Goal: Find specific page/section: Find specific page/section

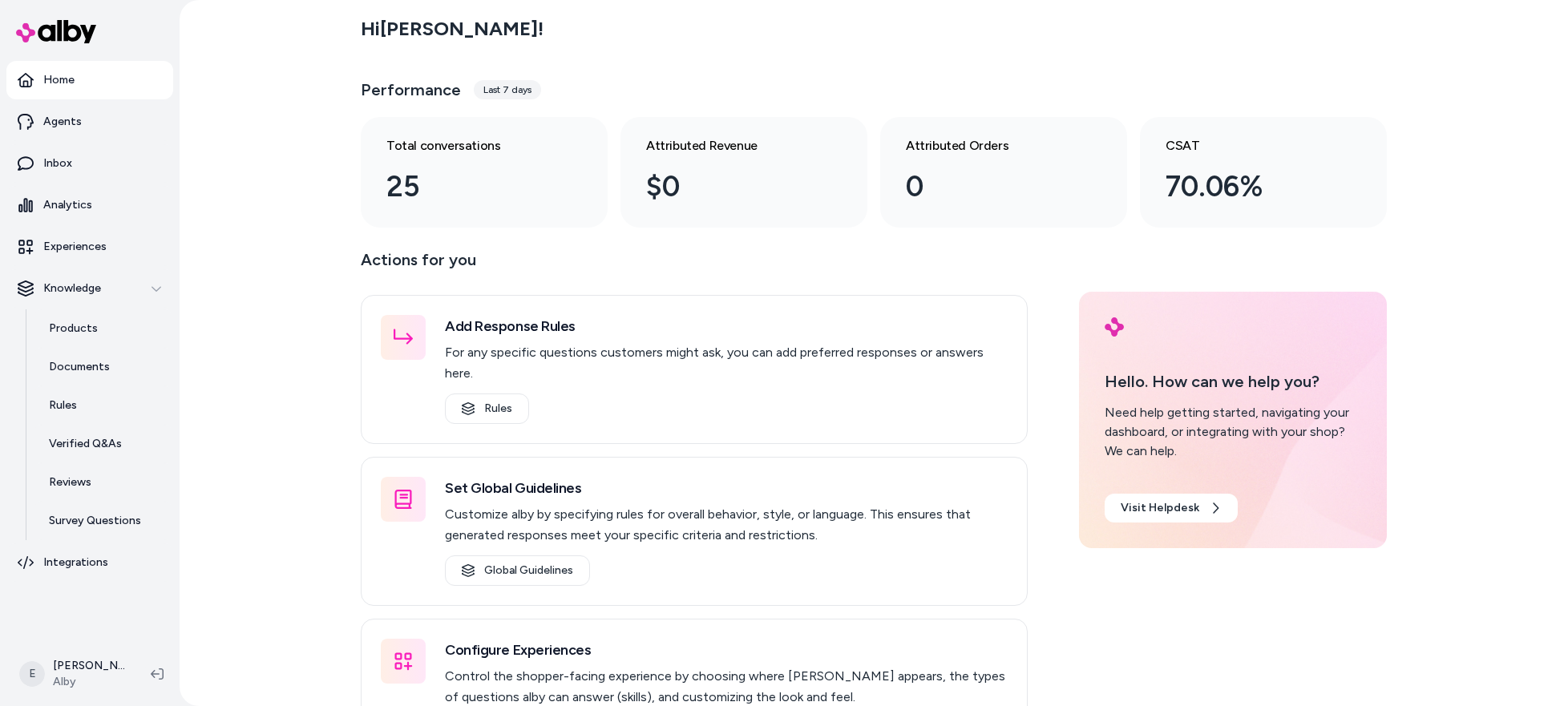
click at [197, 313] on div "Hi Esteban ! Performance Last 7 days Total conversations 25 Attributed Revenue …" at bounding box center [874, 353] width 1389 height 706
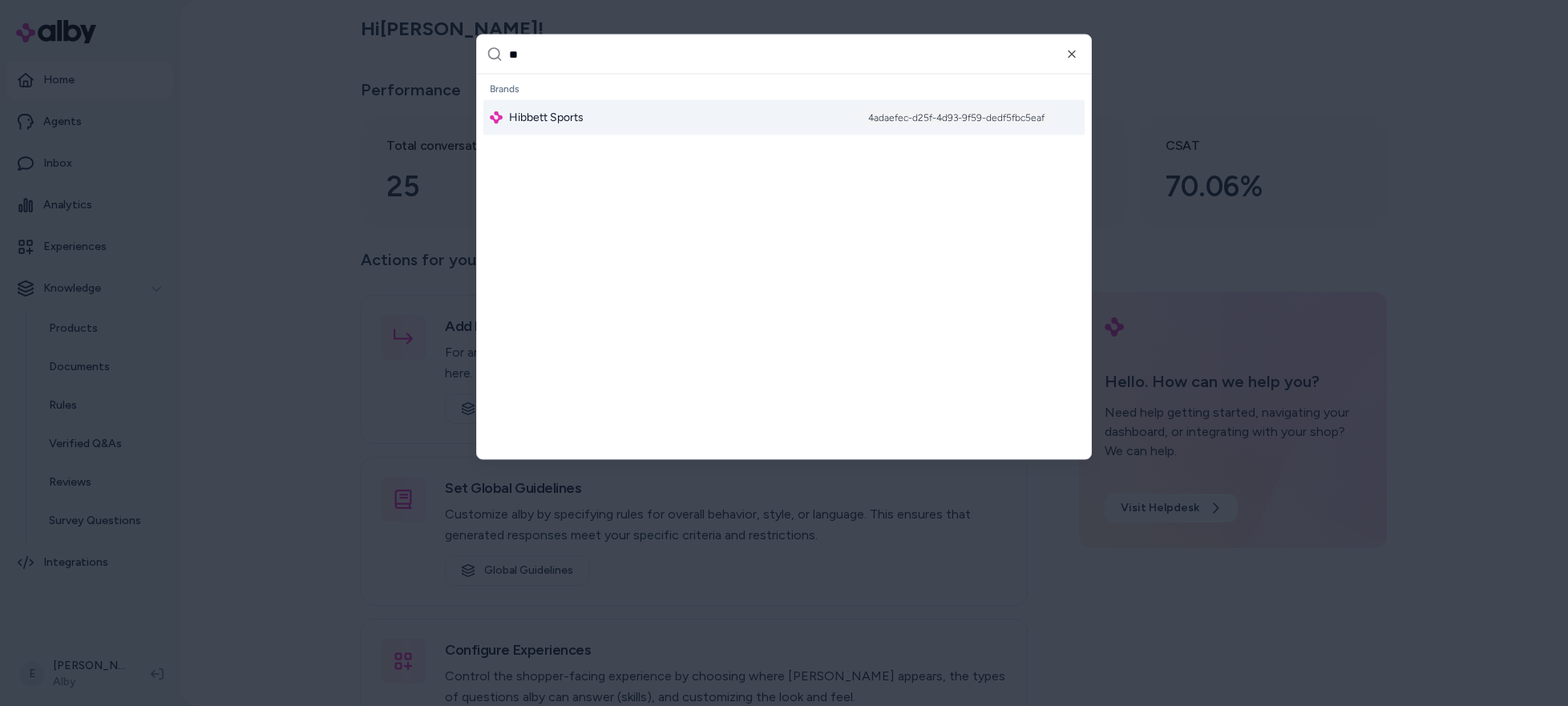
type input "***"
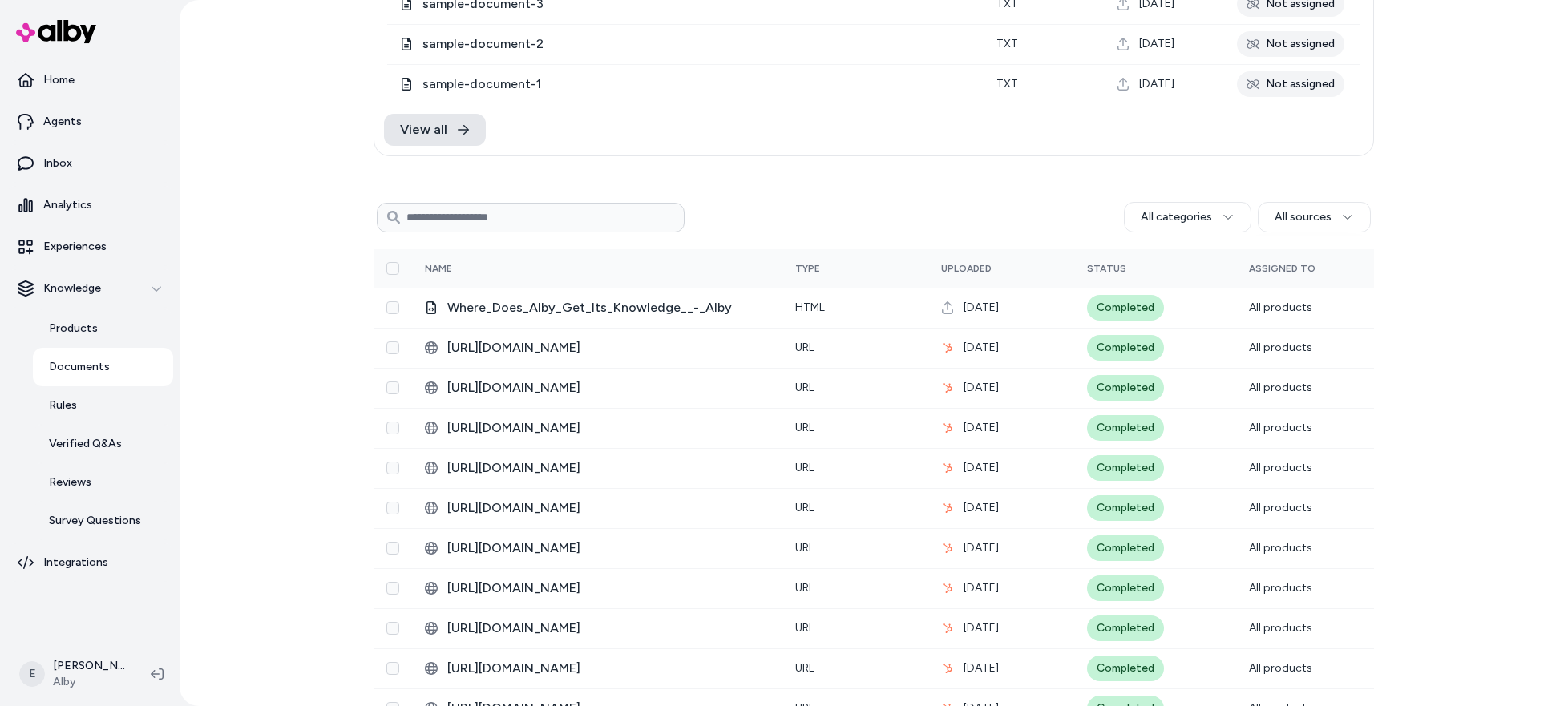
scroll to position [10, 0]
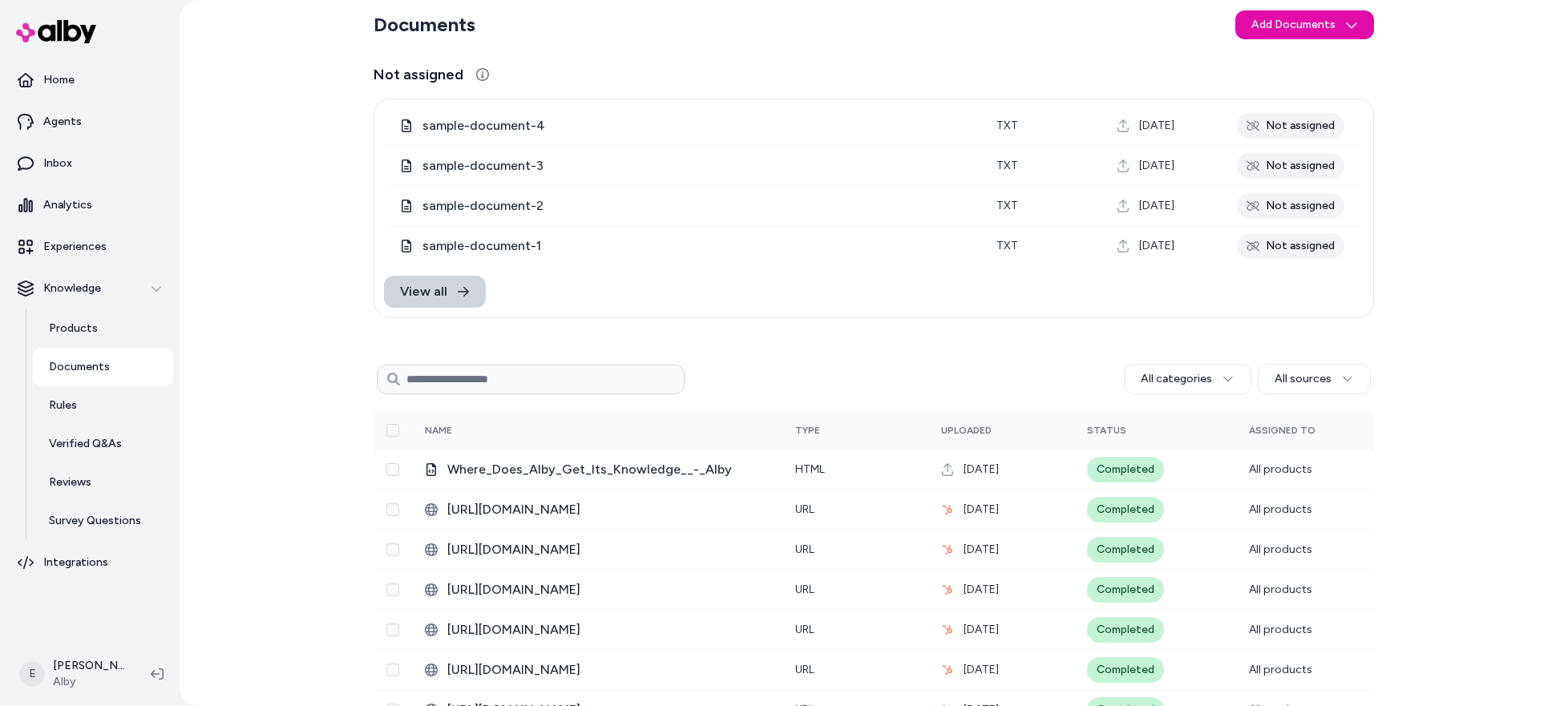
click at [446, 299] on link "View all" at bounding box center [435, 291] width 102 height 32
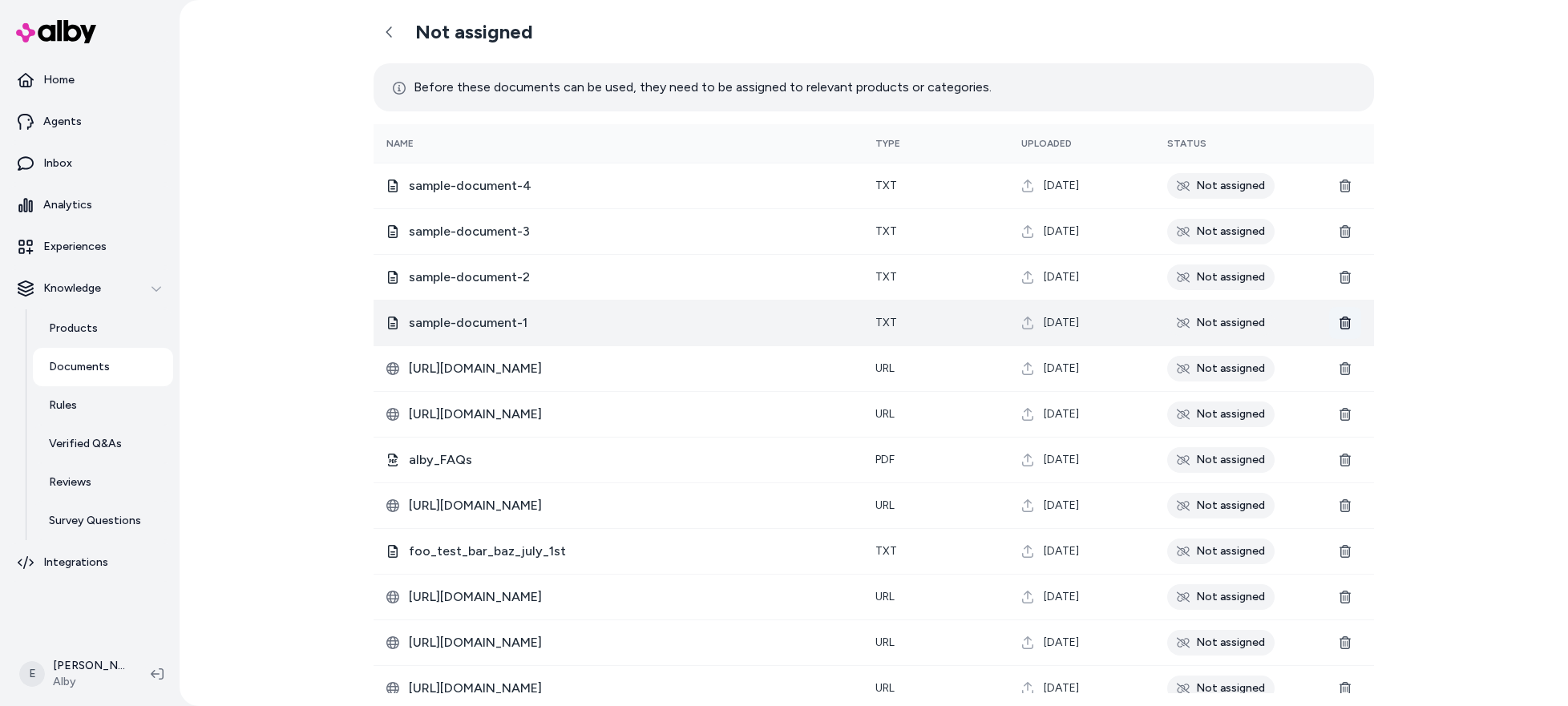
click at [1343, 326] on icon at bounding box center [1345, 323] width 11 height 13
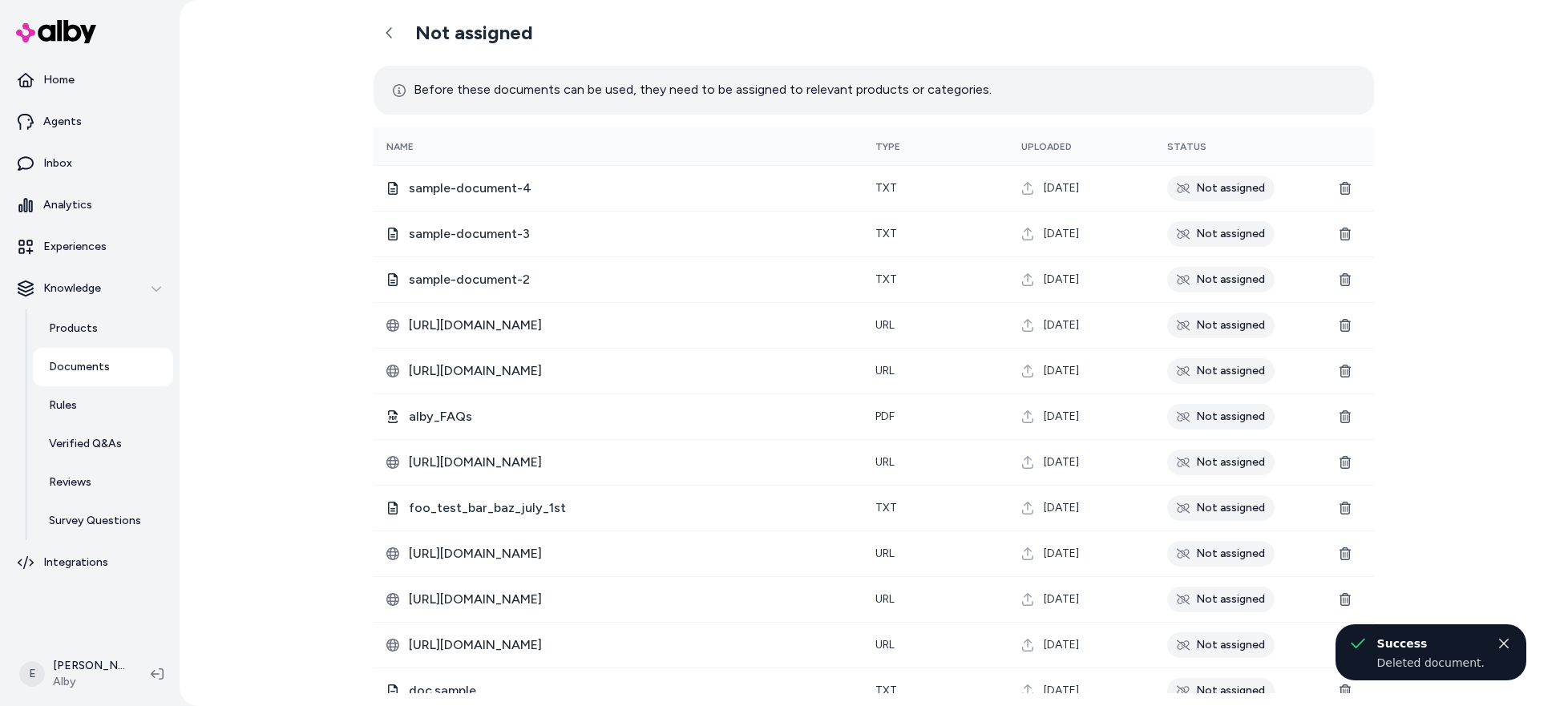
click at [1346, 279] on icon at bounding box center [1345, 280] width 13 height 13
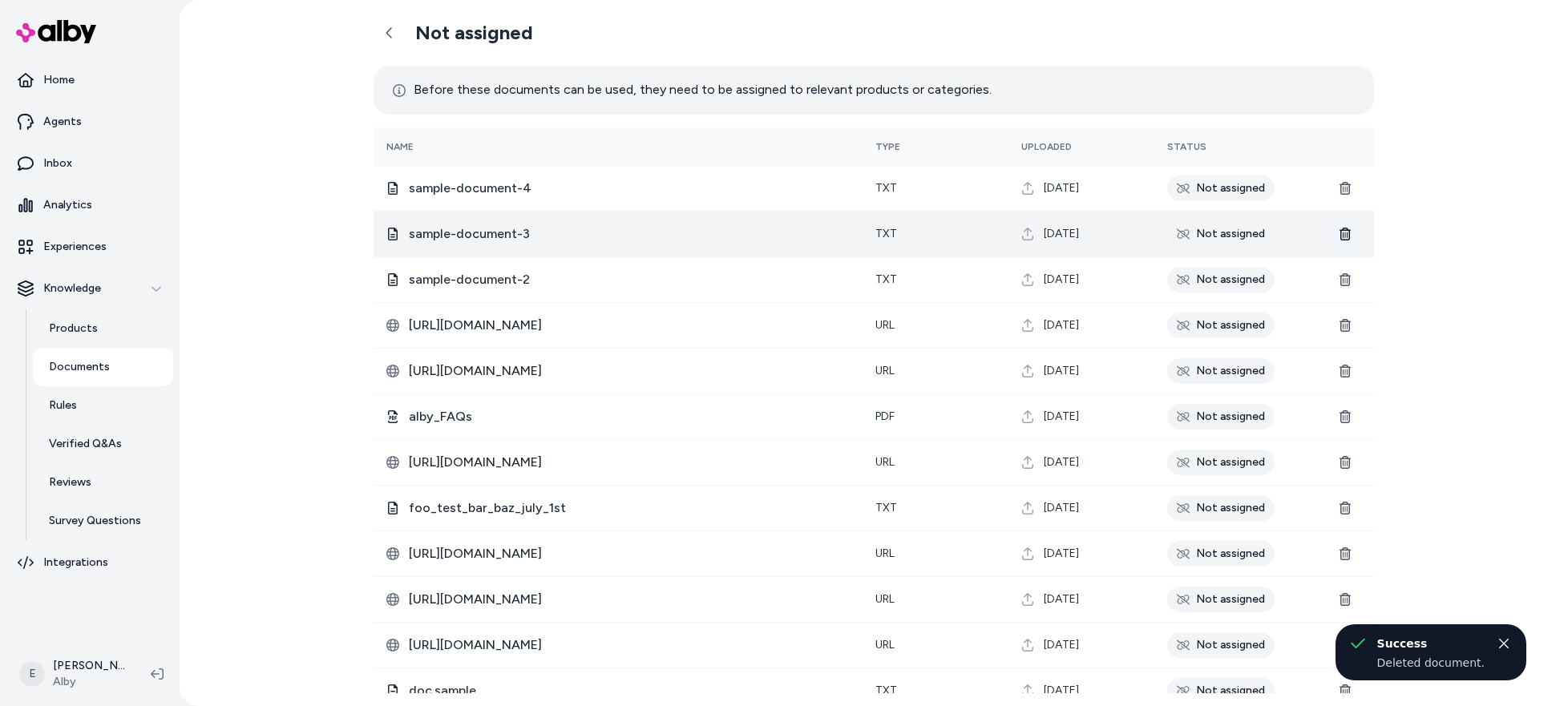
click at [1345, 231] on icon at bounding box center [1345, 234] width 13 height 13
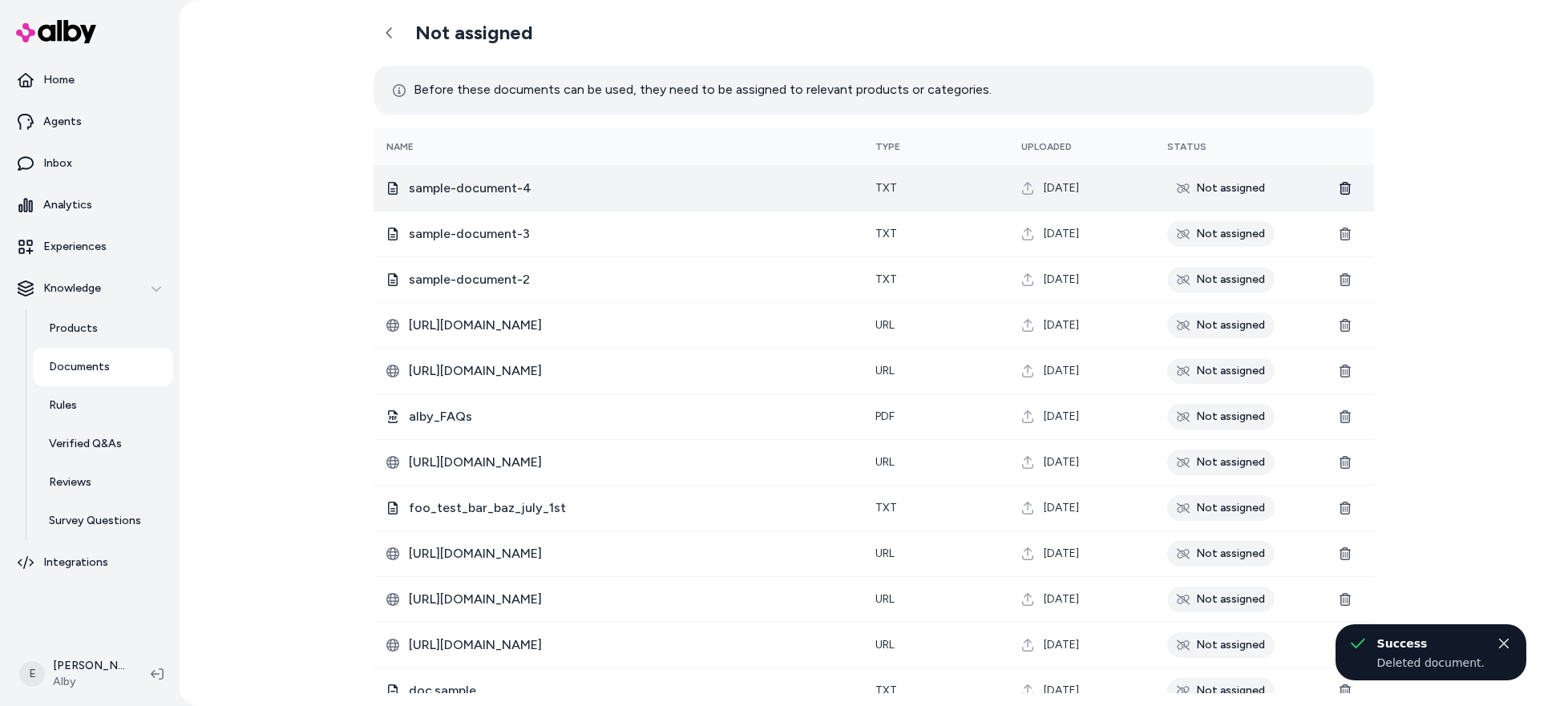
click at [1345, 191] on icon at bounding box center [1345, 188] width 11 height 13
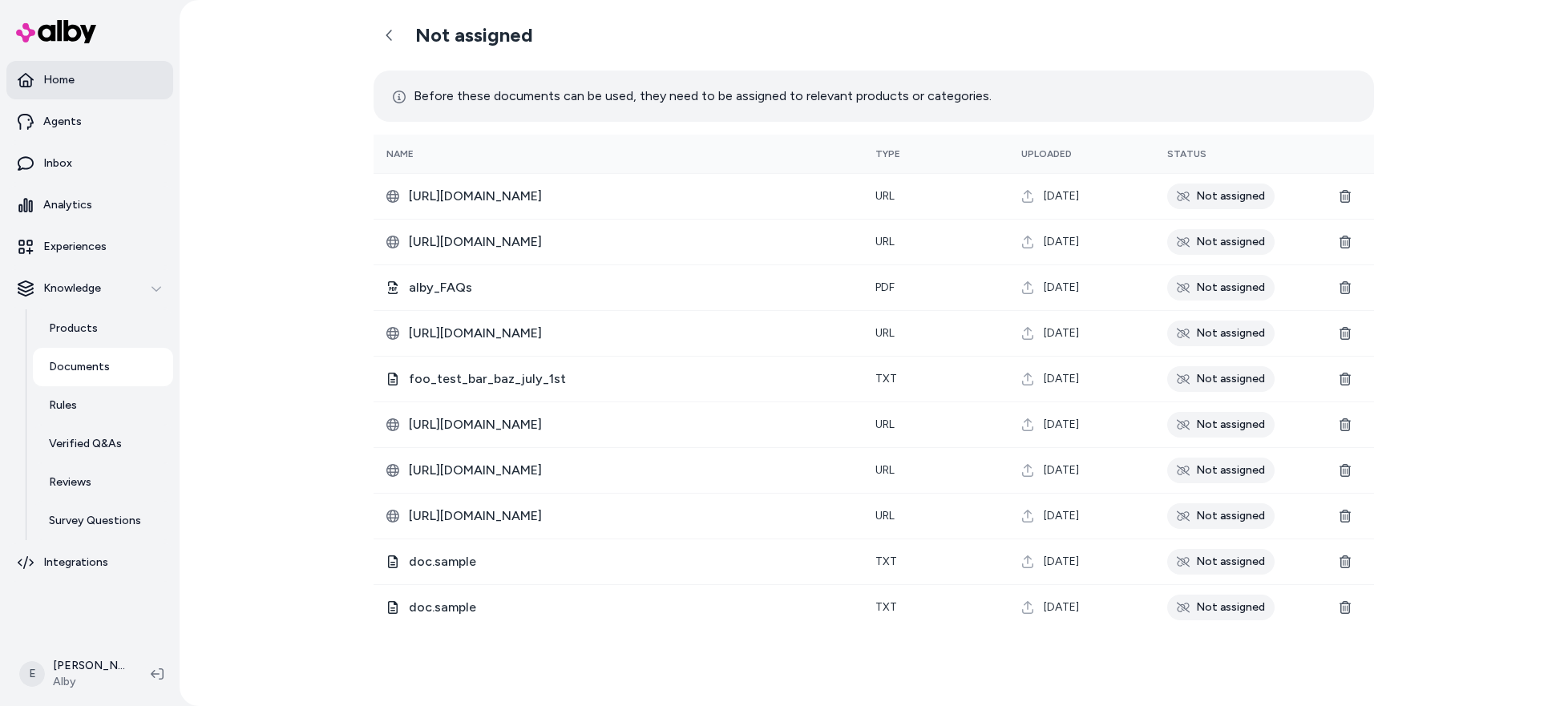
click at [86, 85] on link "Home" at bounding box center [90, 80] width 166 height 38
